Goal: Transaction & Acquisition: Purchase product/service

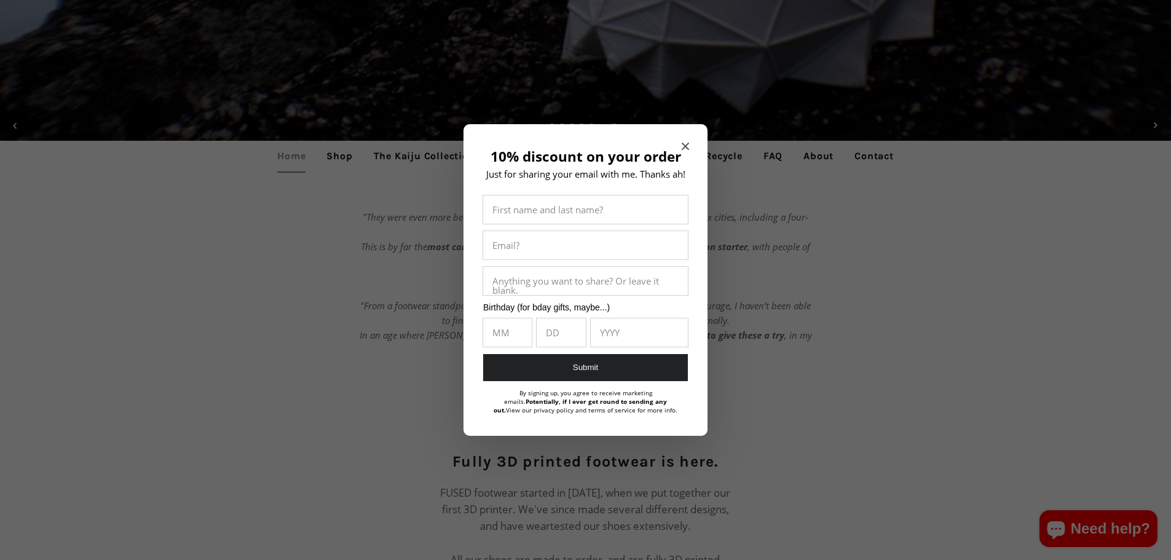
scroll to position [522, 0]
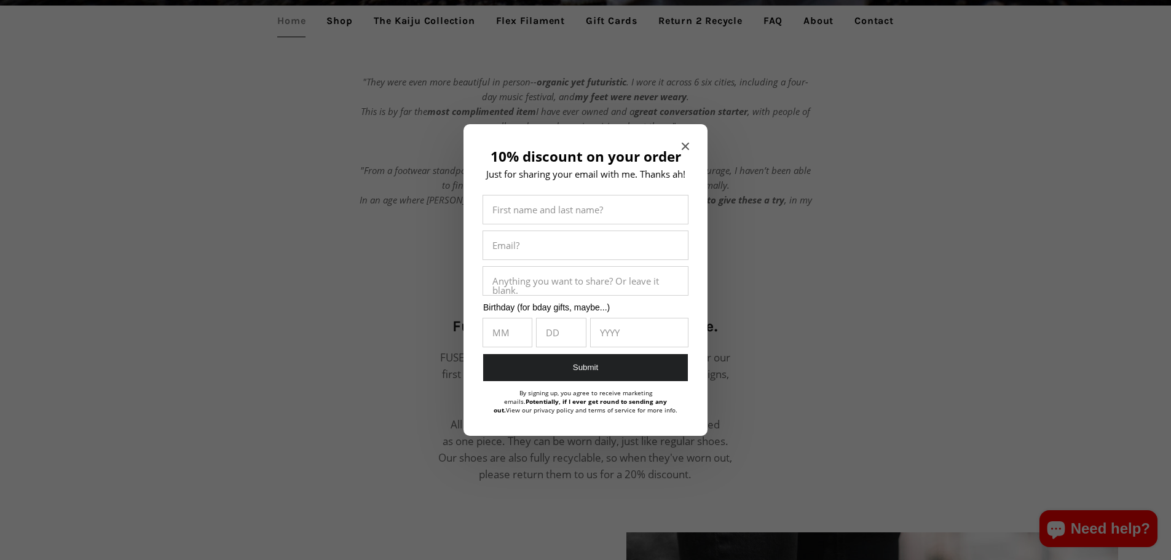
click at [682, 149] on icon "Close modal" at bounding box center [685, 146] width 7 height 7
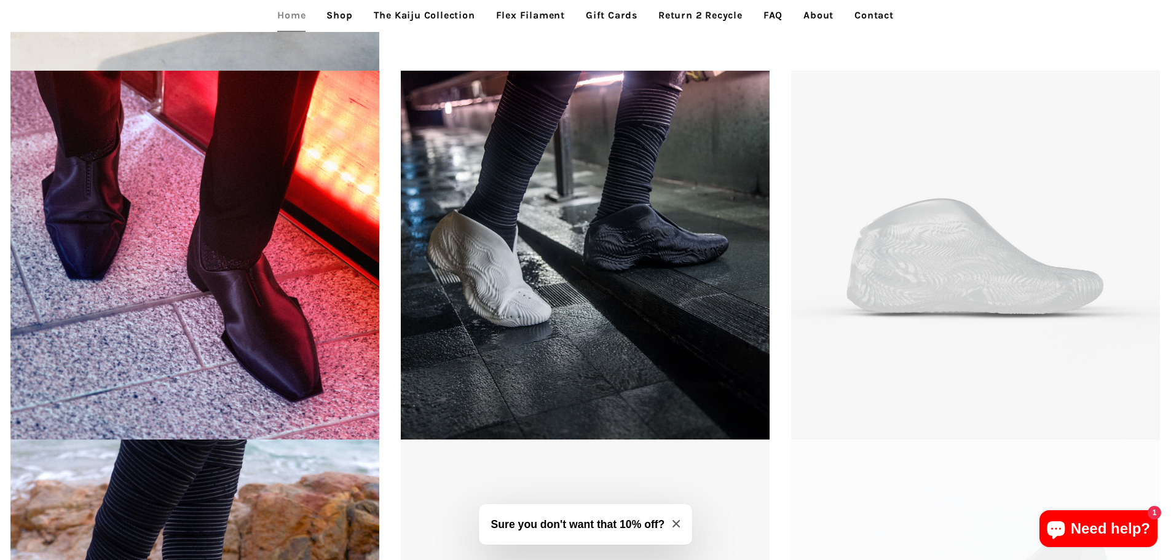
scroll to position [2299, 0]
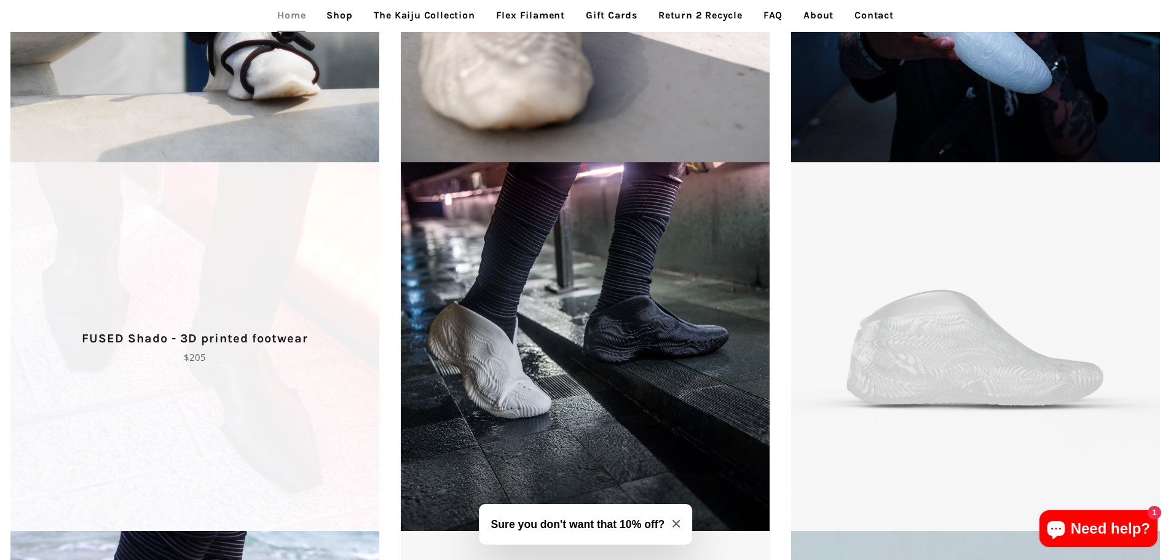
click at [221, 394] on span "FUSED Shado - 3D printed footwear Regular price $205" at bounding box center [195, 346] width 390 height 369
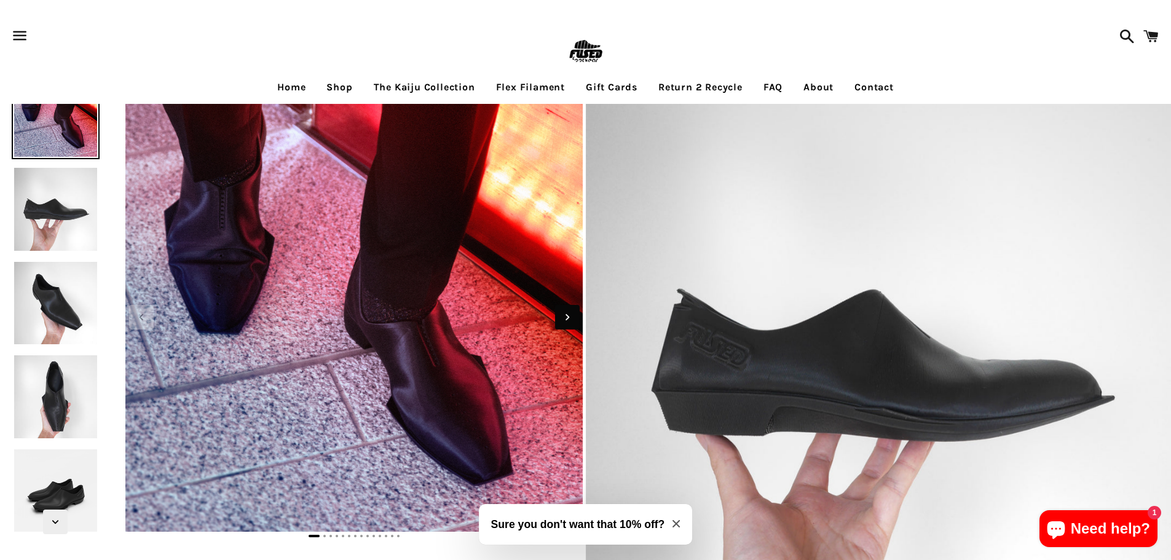
click at [568, 317] on icon "Next slide" at bounding box center [567, 317] width 4 height 6
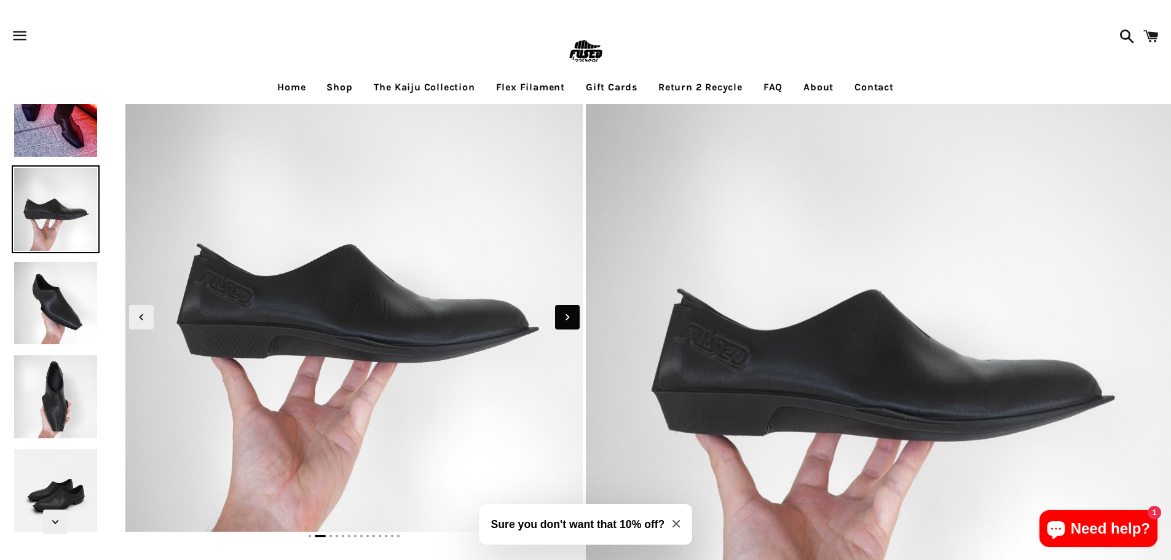
click at [568, 317] on icon "Next slide" at bounding box center [567, 317] width 4 height 6
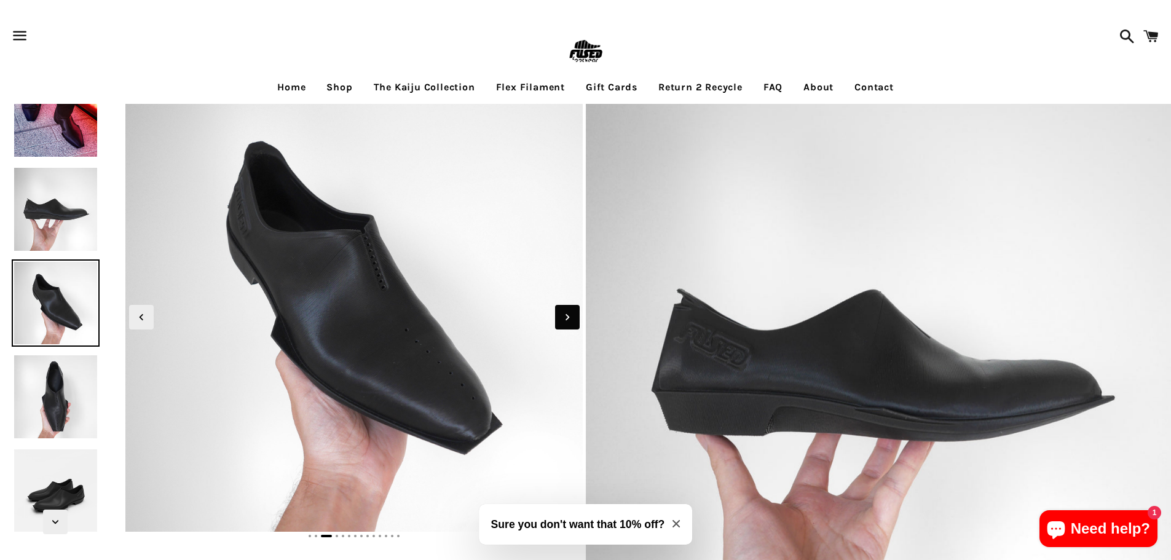
click at [568, 317] on icon "Next slide" at bounding box center [567, 317] width 4 height 6
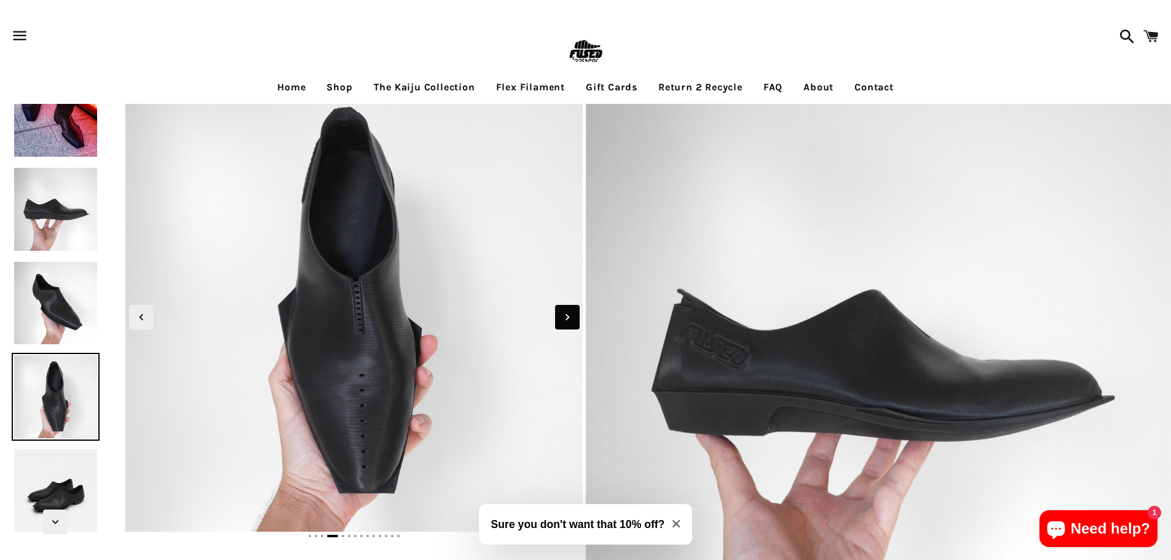
click at [568, 317] on icon "Next slide" at bounding box center [567, 317] width 4 height 6
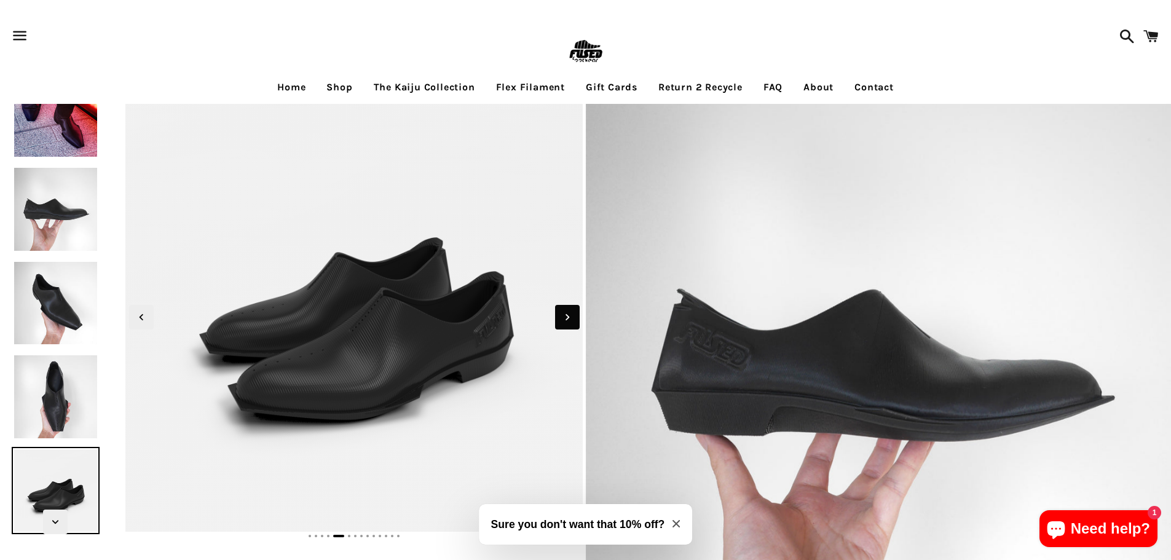
click at [568, 317] on icon "Next slide" at bounding box center [567, 317] width 4 height 6
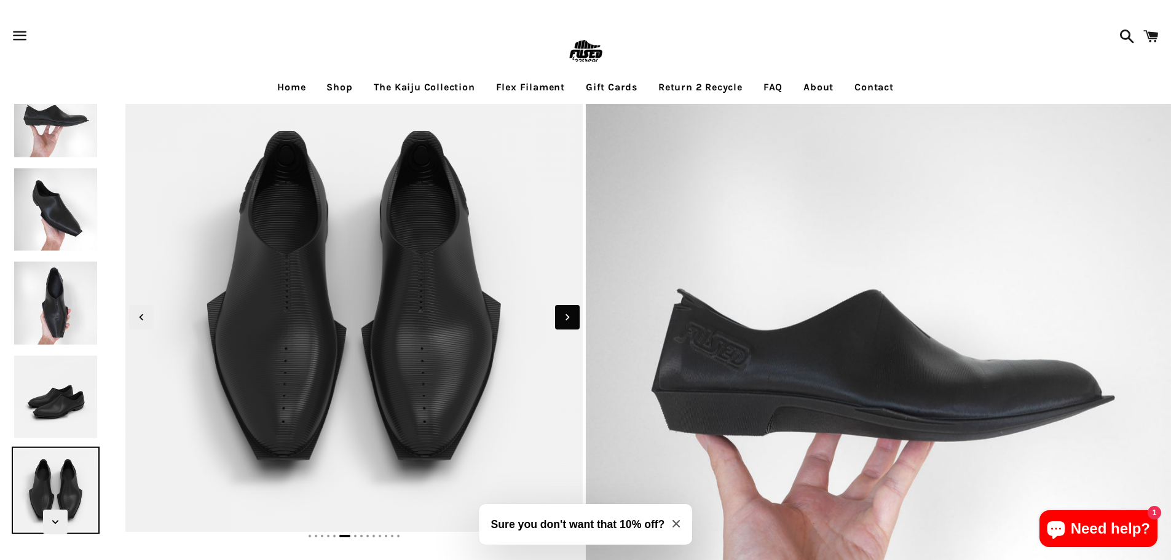
click at [568, 317] on icon "Next slide" at bounding box center [567, 317] width 4 height 6
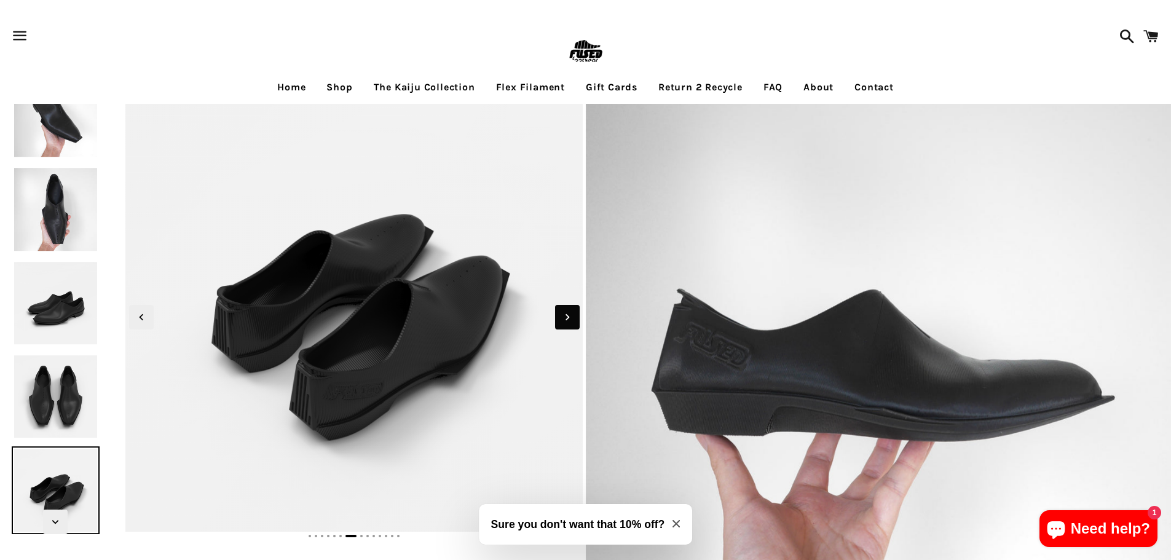
click at [568, 317] on icon "Next slide" at bounding box center [567, 317] width 4 height 6
